Goal: Information Seeking & Learning: Learn about a topic

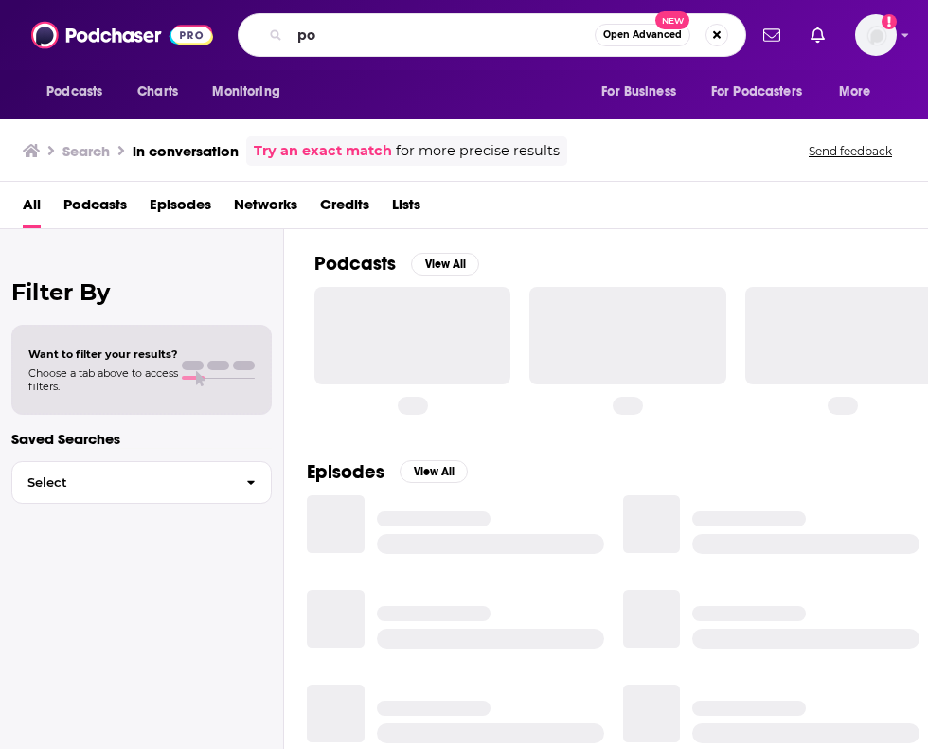
type input "p"
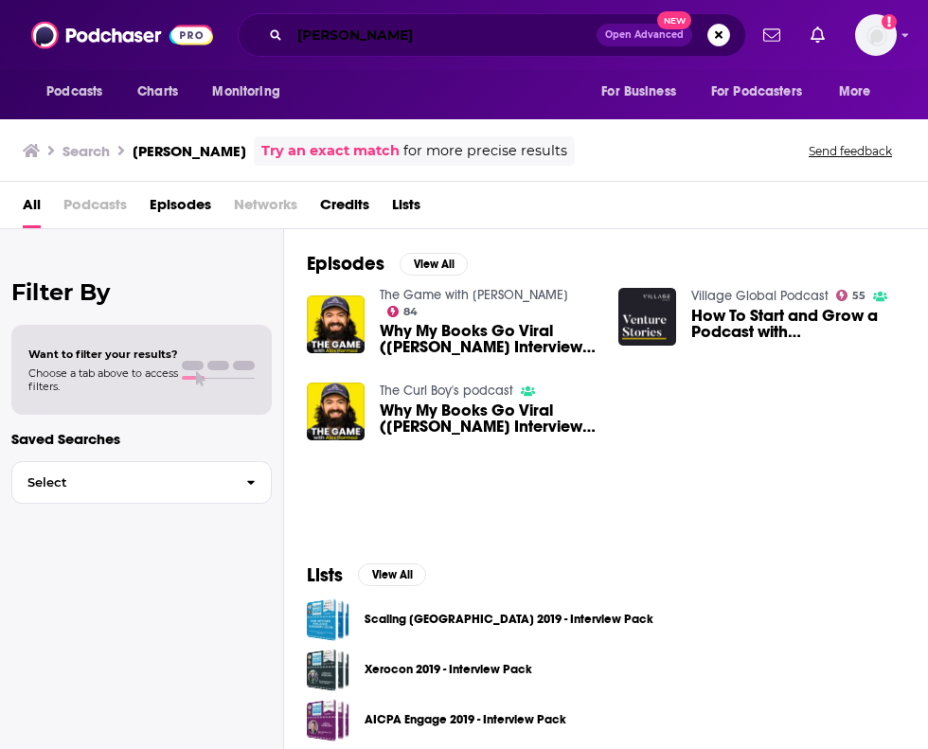
click at [369, 43] on input "[PERSON_NAME]" at bounding box center [443, 35] width 307 height 30
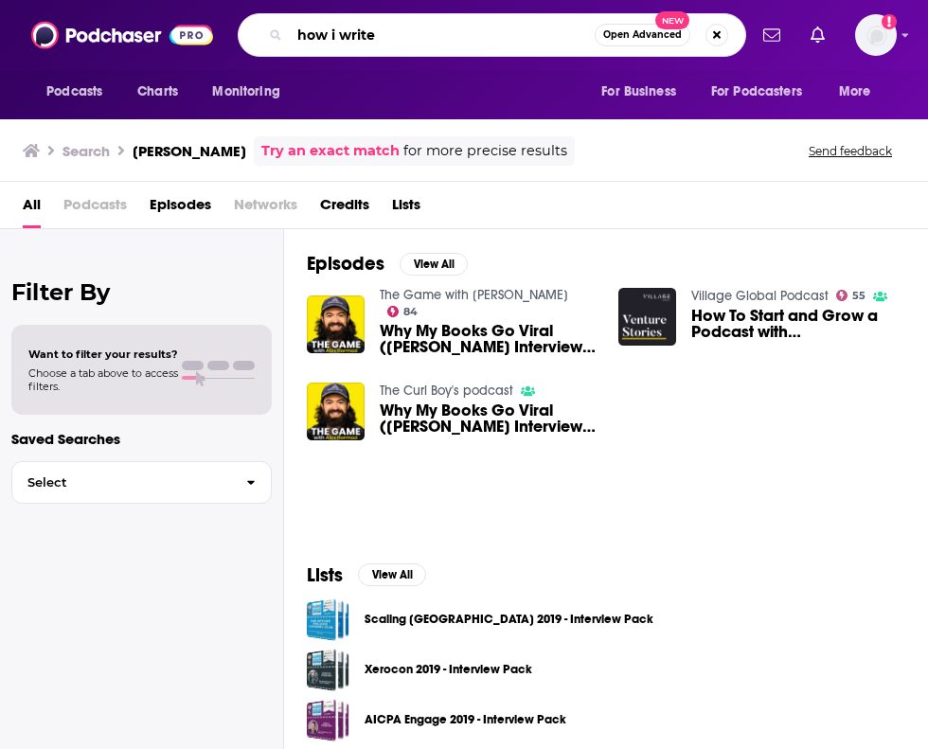
type input "how i write"
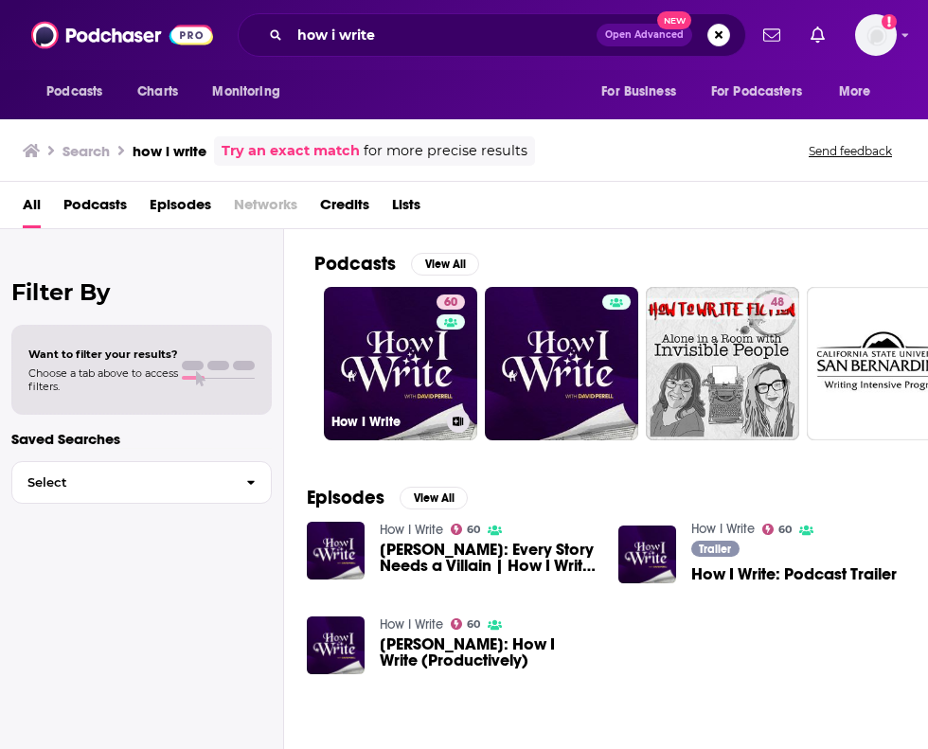
click at [420, 325] on link "60 How I Write" at bounding box center [400, 363] width 153 height 153
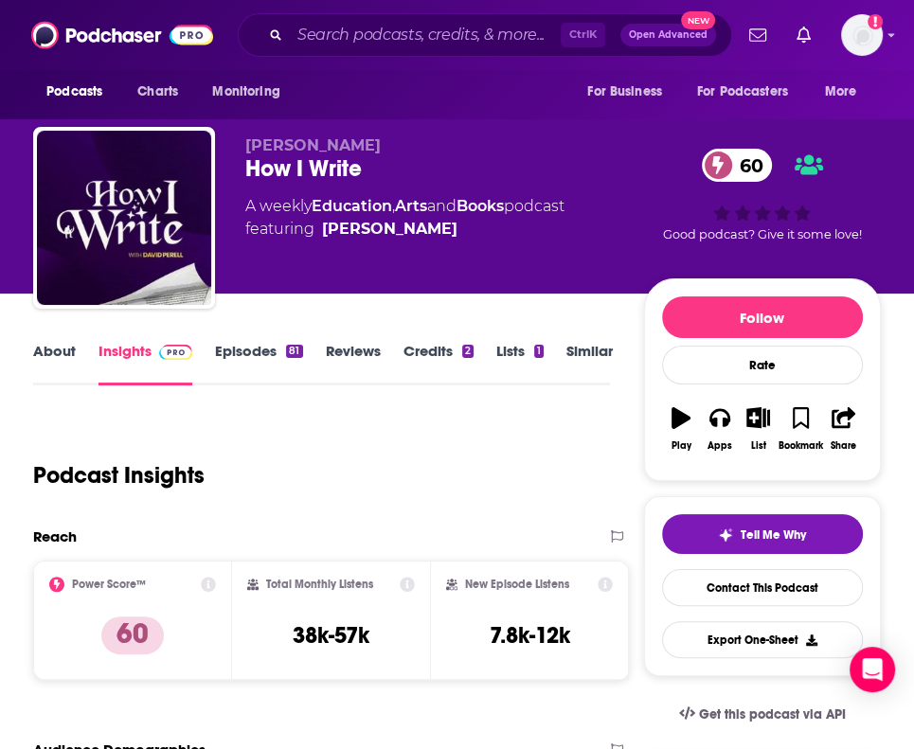
click at [561, 427] on div "Podcast Insights" at bounding box center [314, 464] width 562 height 97
click at [480, 419] on div "Podcast Insights" at bounding box center [314, 464] width 562 height 97
